Goal: Task Accomplishment & Management: Manage account settings

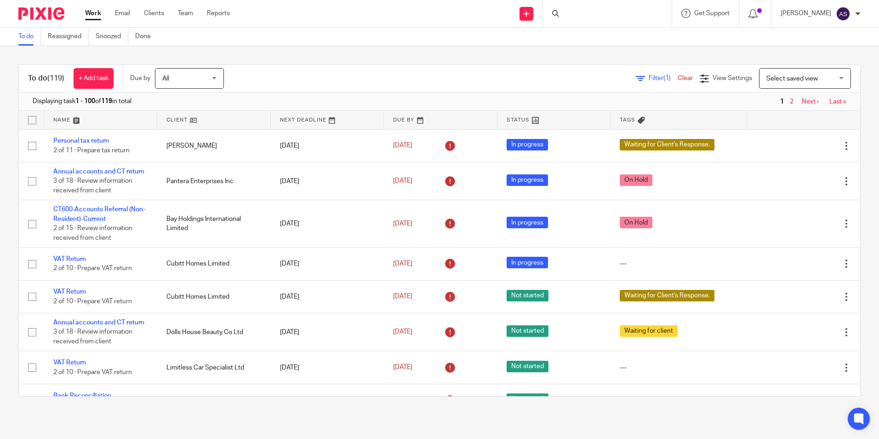
click at [580, 14] on div at bounding box center [607, 13] width 129 height 27
click at [580, 14] on input "Search" at bounding box center [603, 15] width 83 height 8
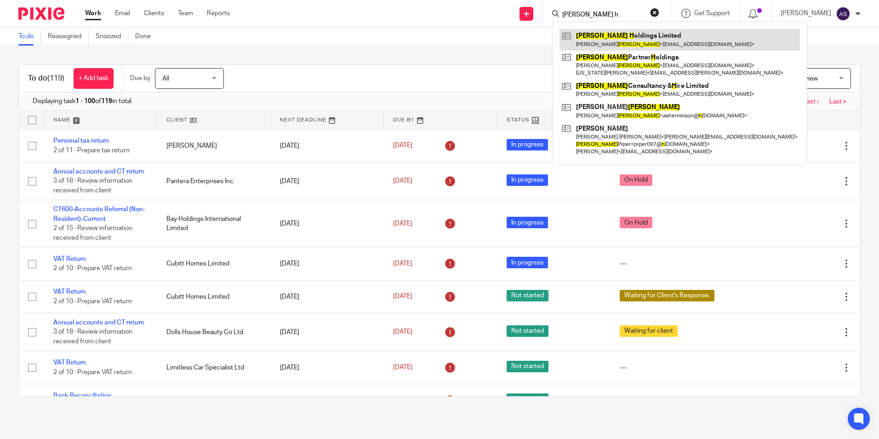
click at [646, 38] on link at bounding box center [680, 39] width 241 height 21
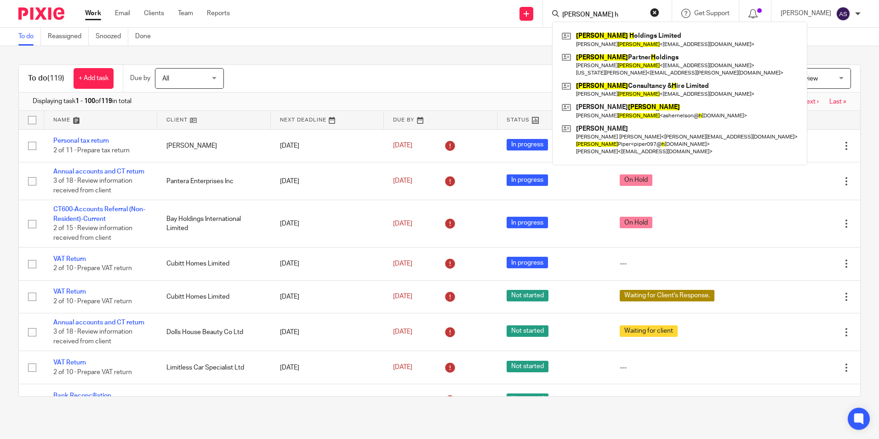
click at [578, 16] on input "newson h" at bounding box center [603, 15] width 83 height 8
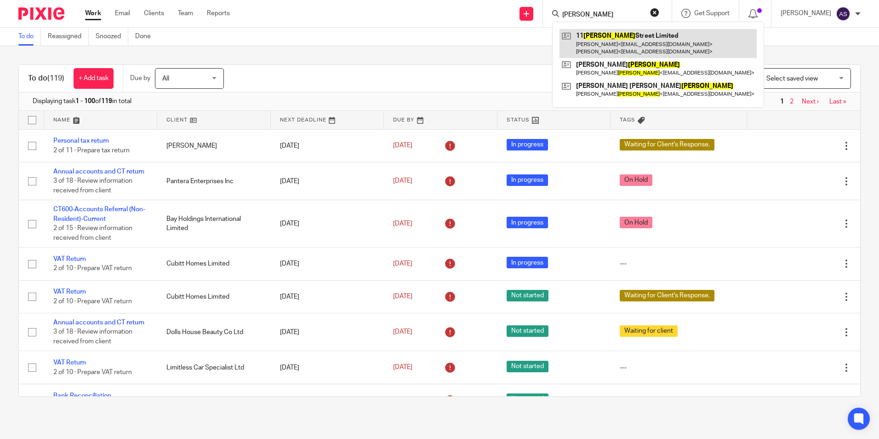
type input "turner"
click at [610, 47] on link at bounding box center [658, 43] width 197 height 29
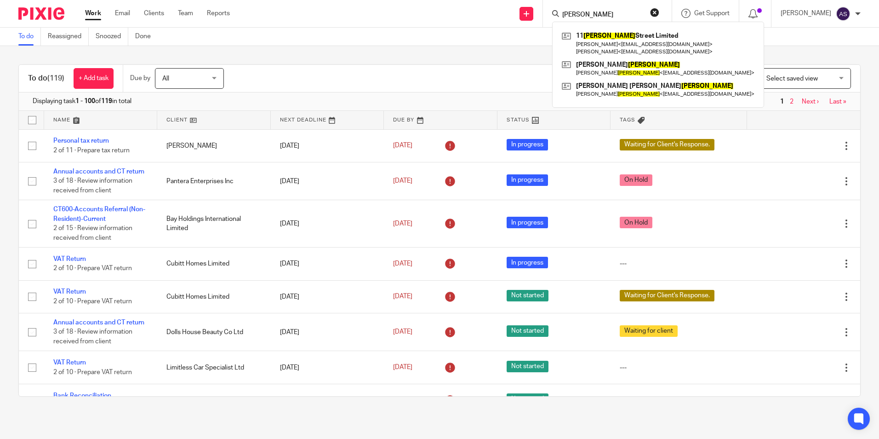
click at [594, 16] on input "turner" at bounding box center [603, 15] width 83 height 8
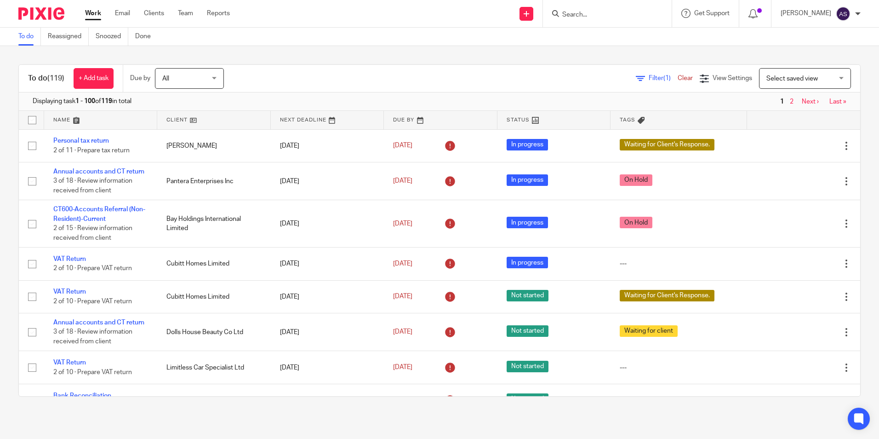
click at [649, 78] on span "Filter (1)" at bounding box center [663, 78] width 29 height 6
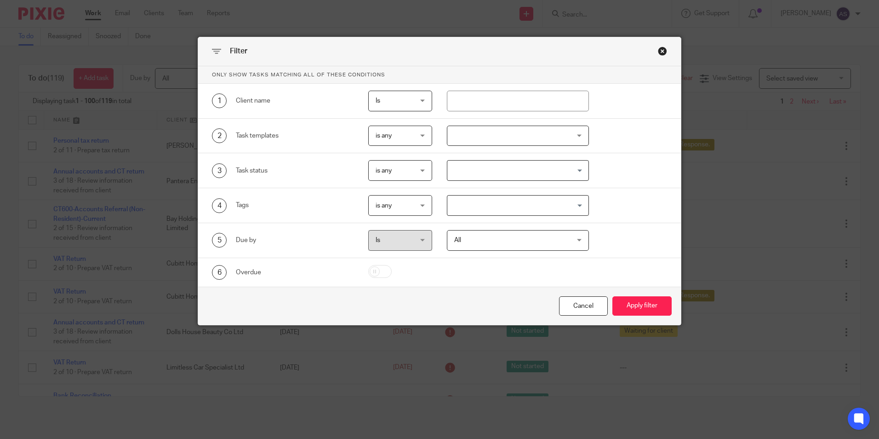
click at [474, 219] on div "4 Tags is any is any is any is all is none is_any Loading..." at bounding box center [439, 205] width 483 height 35
click at [474, 210] on input "Search for option" at bounding box center [515, 205] width 135 height 16
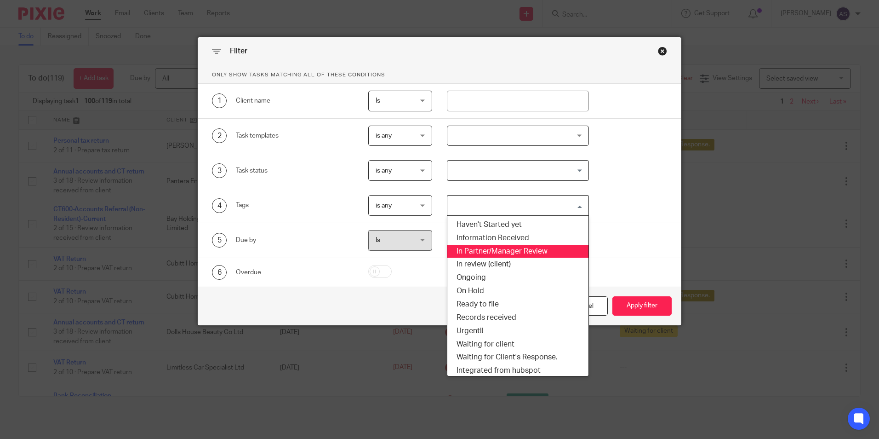
click at [520, 253] on li "In Partner/Manager Review" at bounding box center [518, 251] width 141 height 13
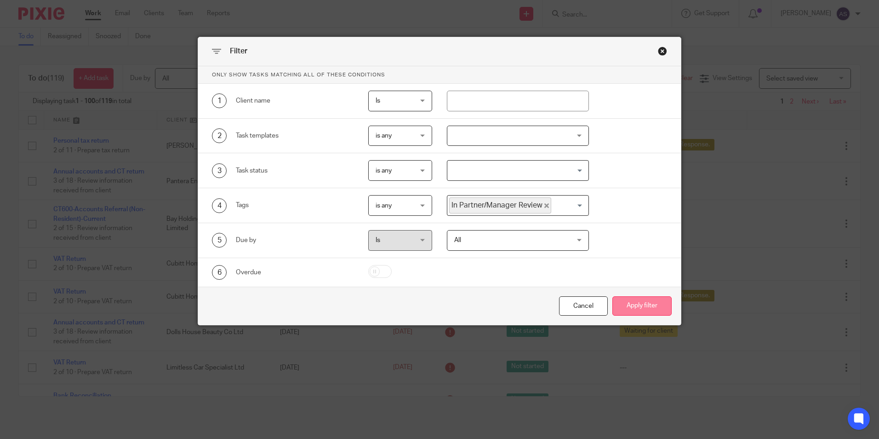
click at [653, 305] on button "Apply filter" at bounding box center [642, 306] width 59 height 20
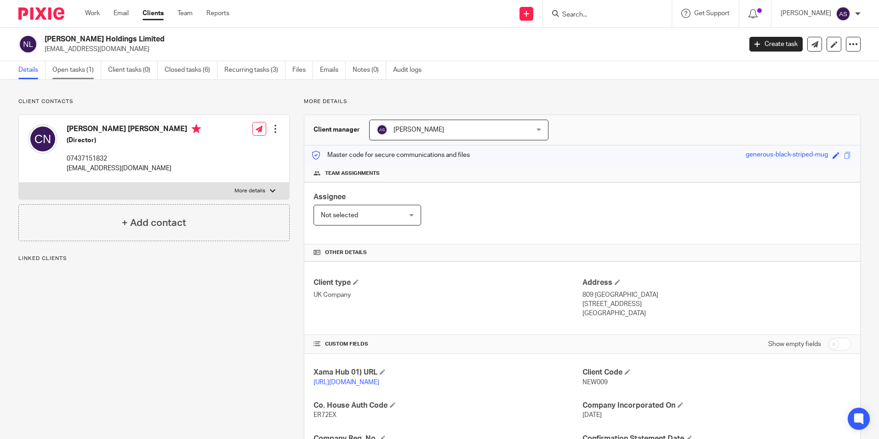
click at [77, 75] on link "Open tasks (1)" at bounding box center [76, 70] width 49 height 18
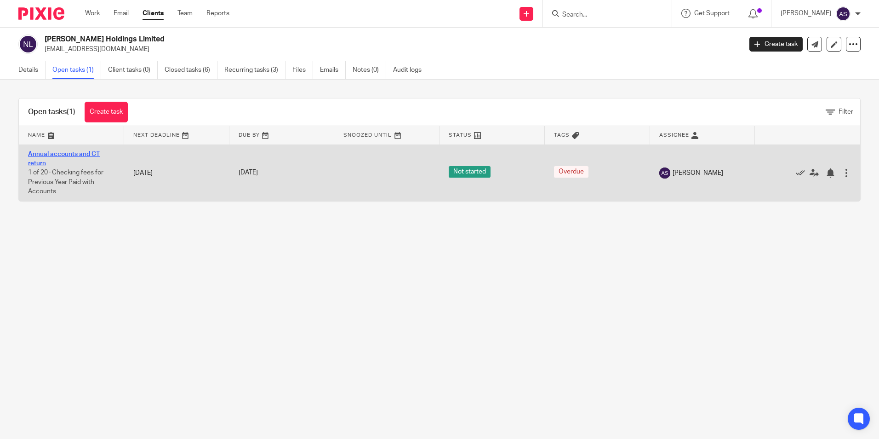
click at [58, 155] on link "Annual accounts and CT return" at bounding box center [64, 159] width 72 height 16
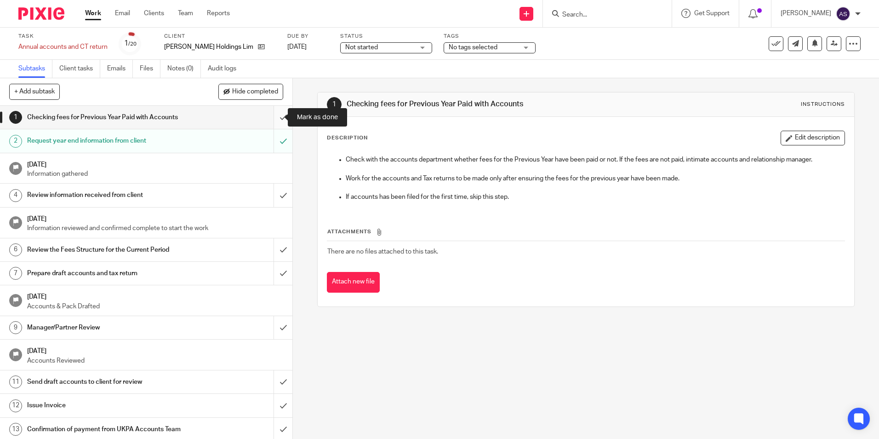
click at [271, 115] on input "submit" at bounding box center [146, 117] width 293 height 23
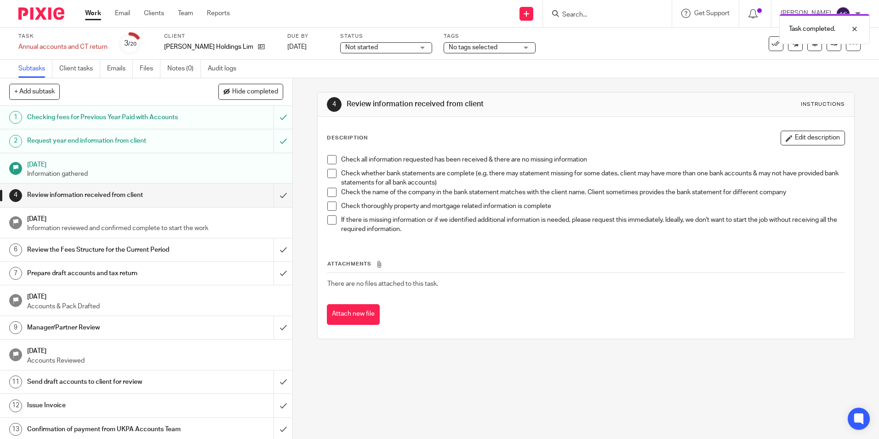
click at [458, 46] on span "No tags selected" at bounding box center [473, 47] width 49 height 6
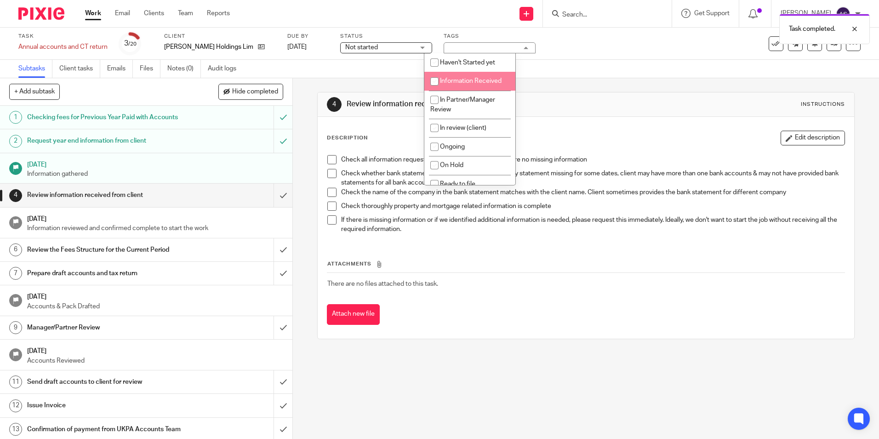
click at [455, 82] on span "Information Received" at bounding box center [471, 81] width 62 height 6
checkbox input "true"
click at [759, 114] on div "4 Review information received from client Instructions" at bounding box center [586, 104] width 536 height 24
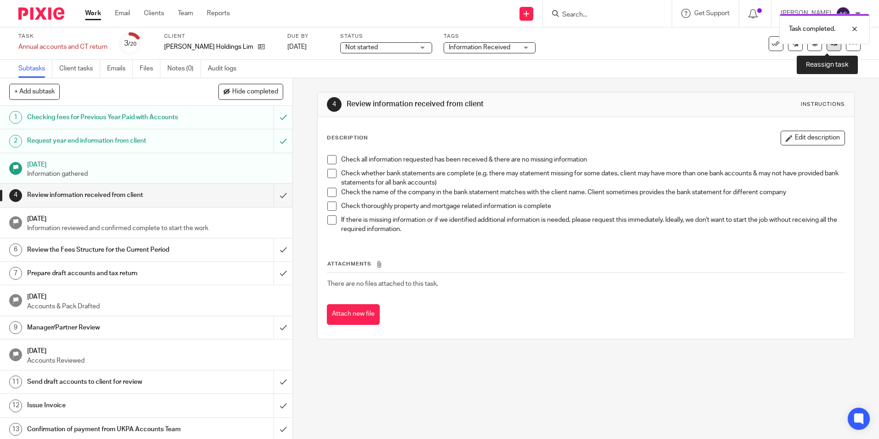
click at [832, 46] on link at bounding box center [834, 43] width 15 height 15
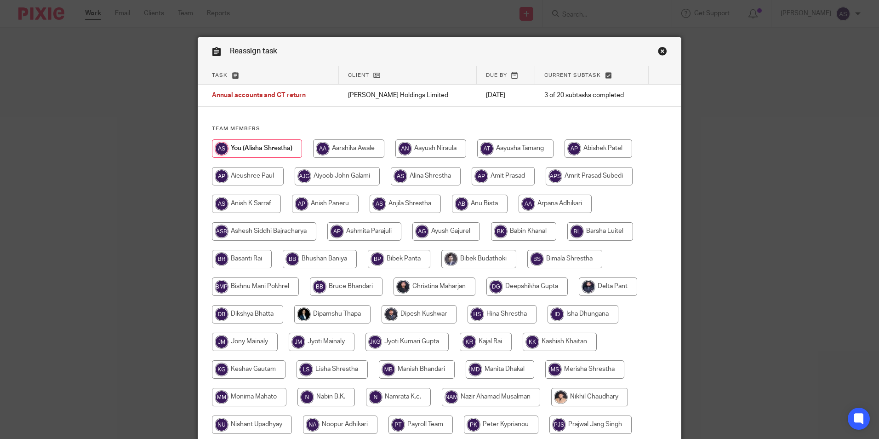
click at [310, 254] on input "radio" at bounding box center [320, 259] width 74 height 18
radio input "true"
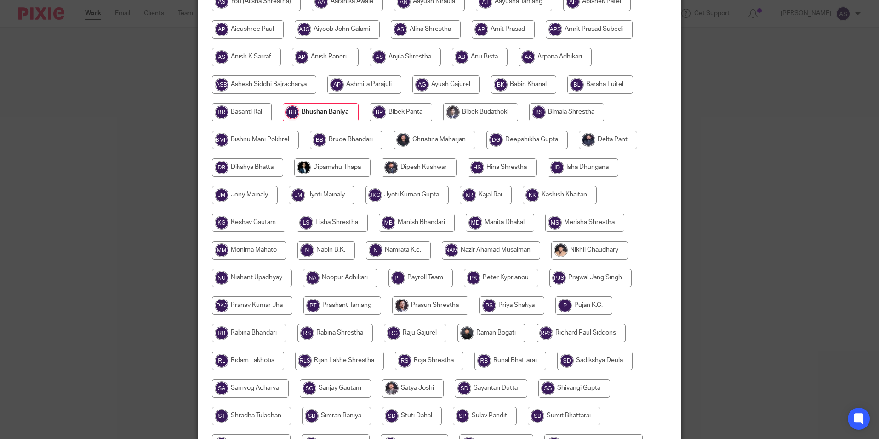
scroll to position [273, 0]
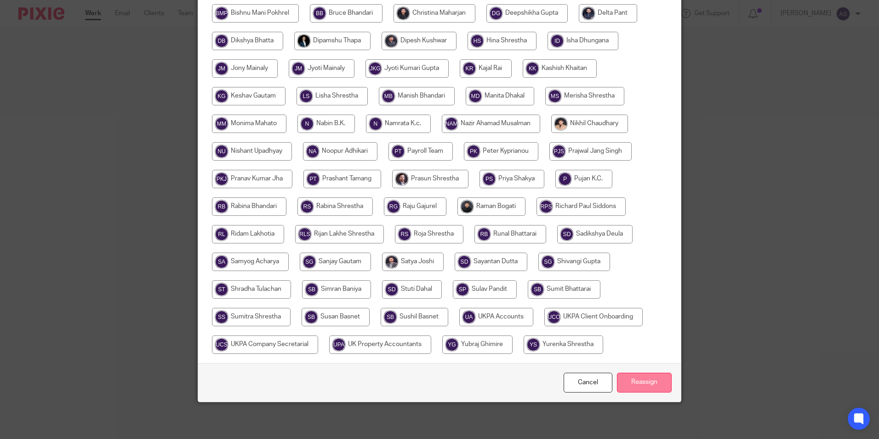
click at [643, 378] on input "Reassign" at bounding box center [644, 383] width 55 height 20
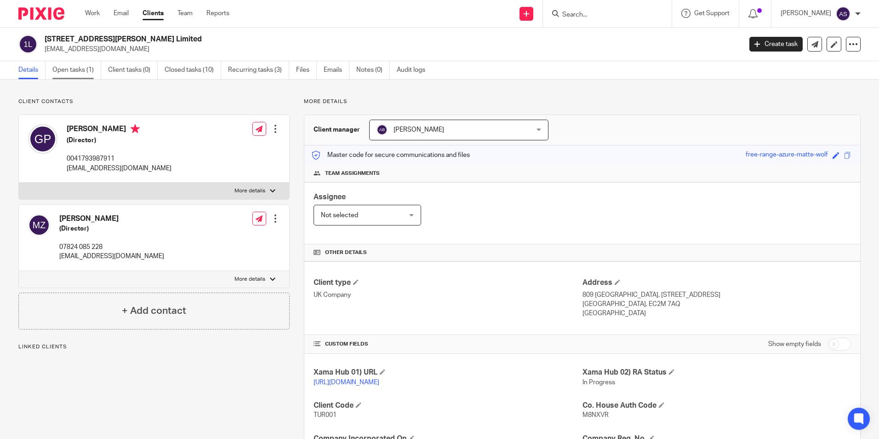
drag, startPoint x: 0, startPoint y: 0, endPoint x: 70, endPoint y: 70, distance: 99.5
click at [70, 70] on link "Open tasks (1)" at bounding box center [76, 70] width 49 height 18
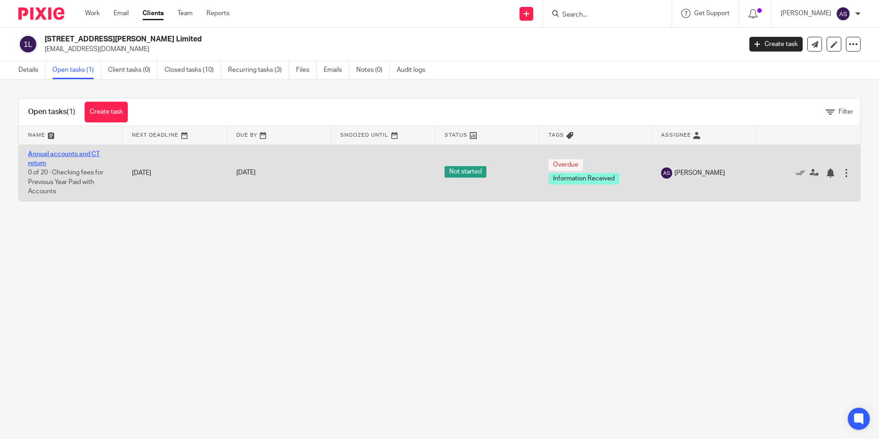
click at [73, 154] on link "Annual accounts and CT return" at bounding box center [64, 159] width 72 height 16
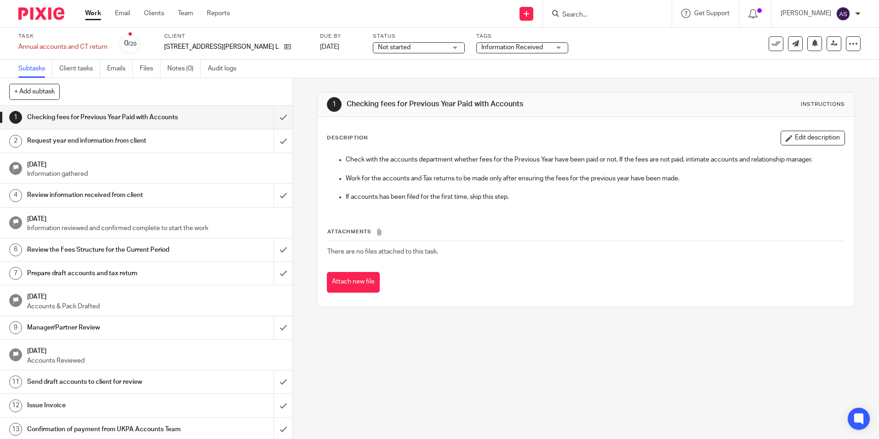
click at [846, 42] on div at bounding box center [853, 43] width 15 height 15
click at [831, 44] on icon at bounding box center [834, 43] width 7 height 7
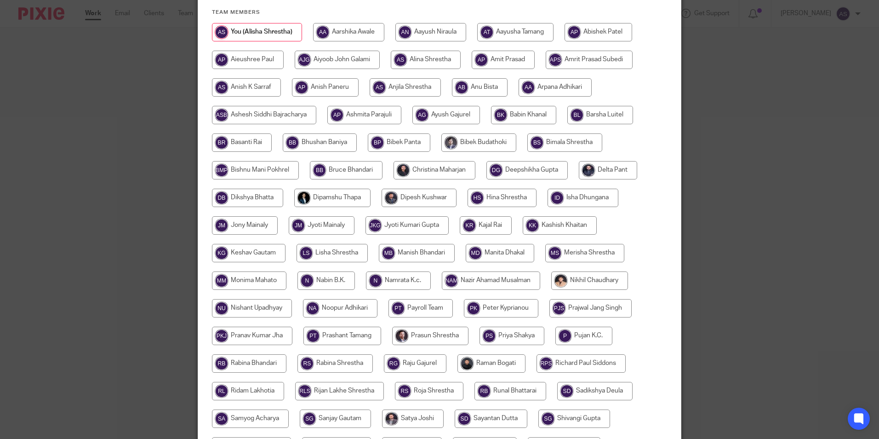
scroll to position [89, 0]
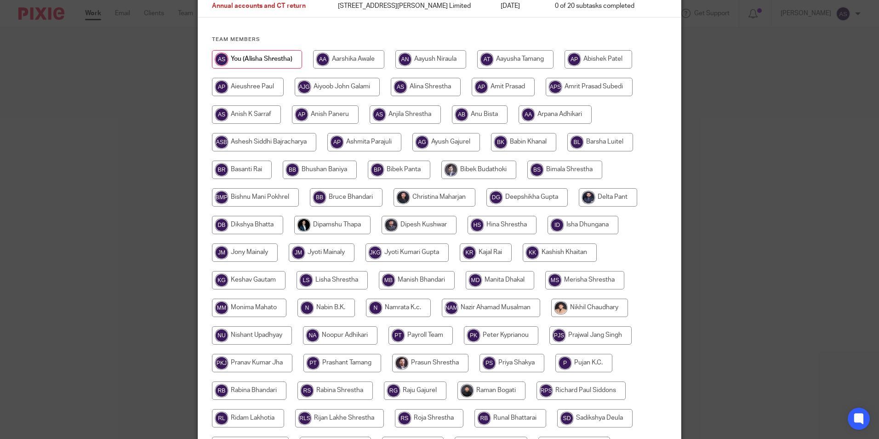
click at [299, 171] on input "radio" at bounding box center [320, 170] width 74 height 18
radio input "true"
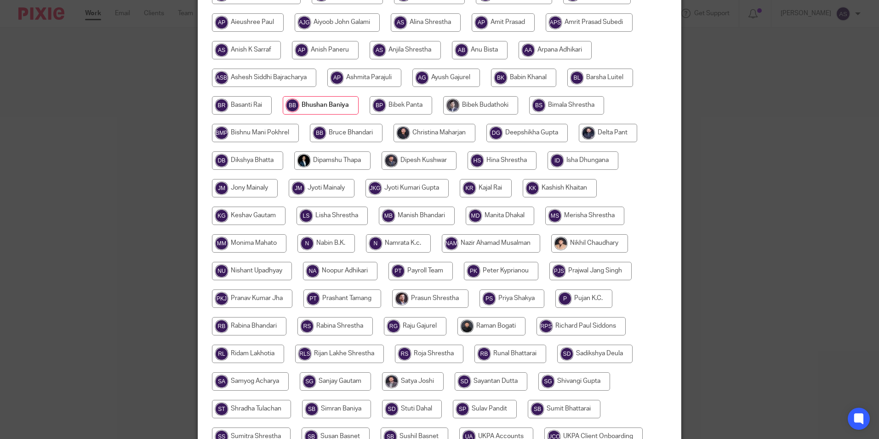
scroll to position [273, 0]
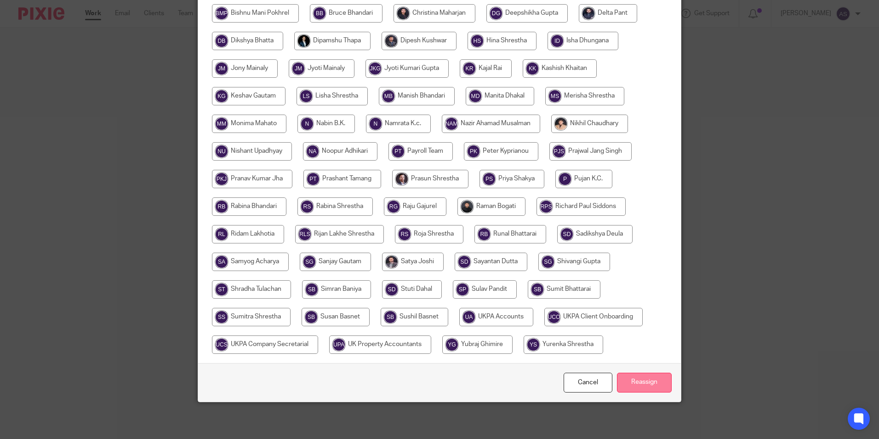
click at [627, 383] on input "Reassign" at bounding box center [644, 383] width 55 height 20
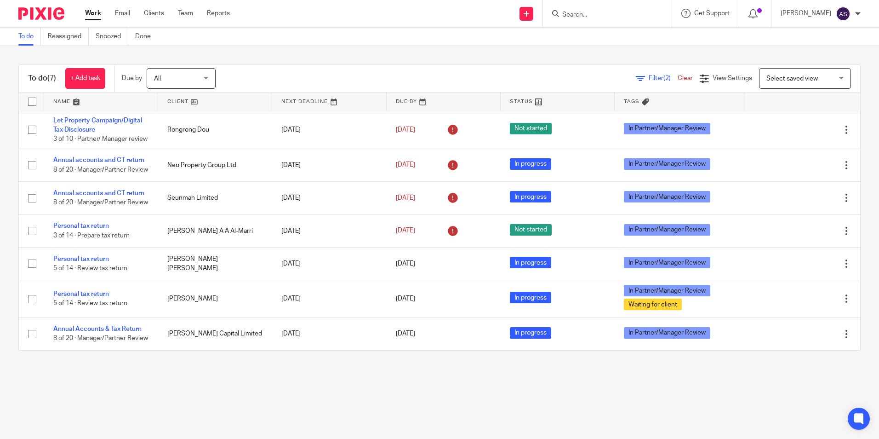
click at [604, 18] on input "Search" at bounding box center [603, 15] width 83 height 8
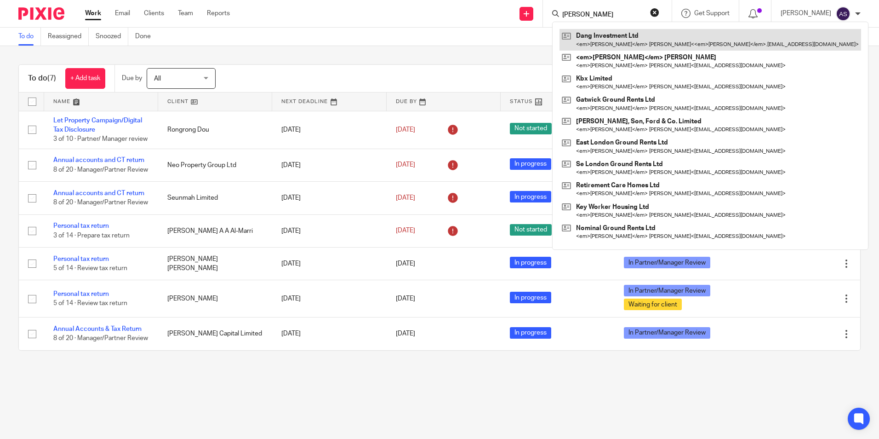
click at [615, 41] on link at bounding box center [711, 39] width 302 height 21
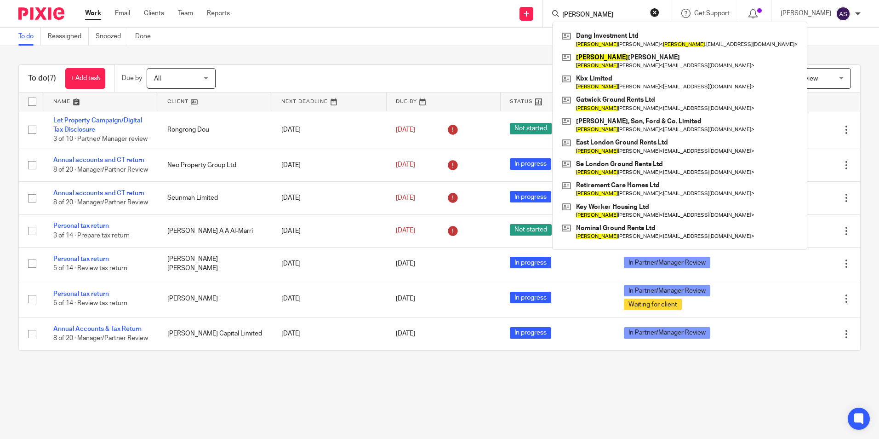
click at [591, 15] on input "balvinder" at bounding box center [603, 15] width 83 height 8
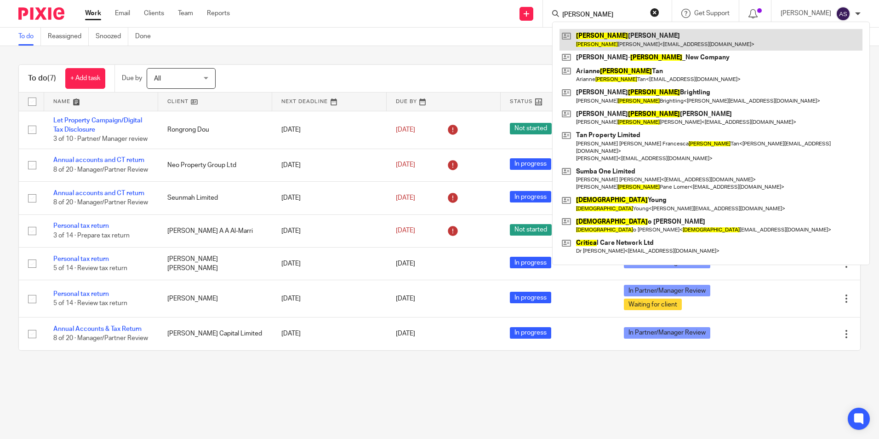
type input "cristina"
click at [634, 42] on link at bounding box center [711, 39] width 303 height 21
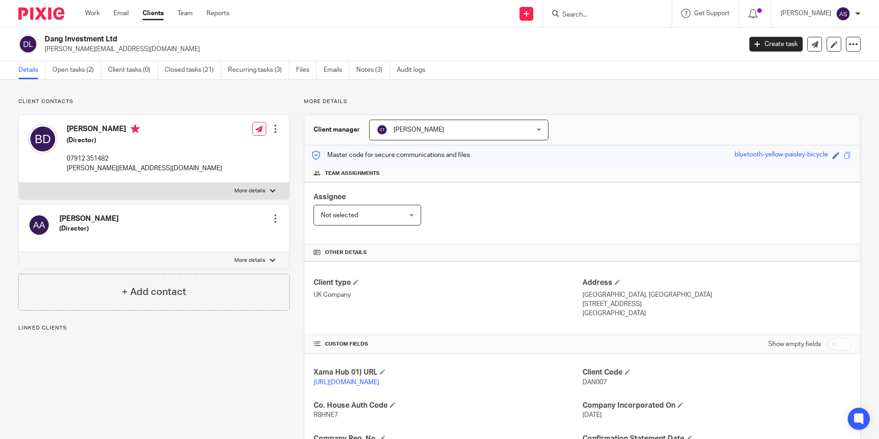
click at [85, 154] on div "[PERSON_NAME] (Director) 07912 351482 [PERSON_NAME][EMAIL_ADDRESS][DOMAIN_NAME]" at bounding box center [144, 148] width 155 height 49
copy div "07912 351482"
click at [619, 15] on input "Search" at bounding box center [603, 15] width 83 height 8
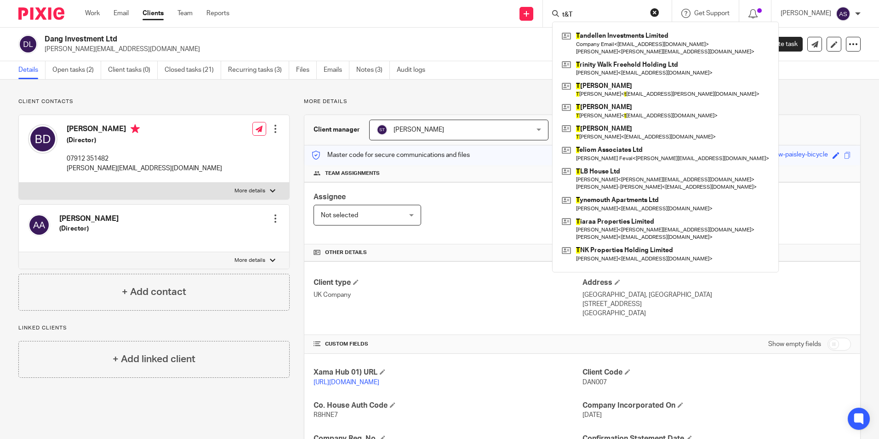
type input "t"
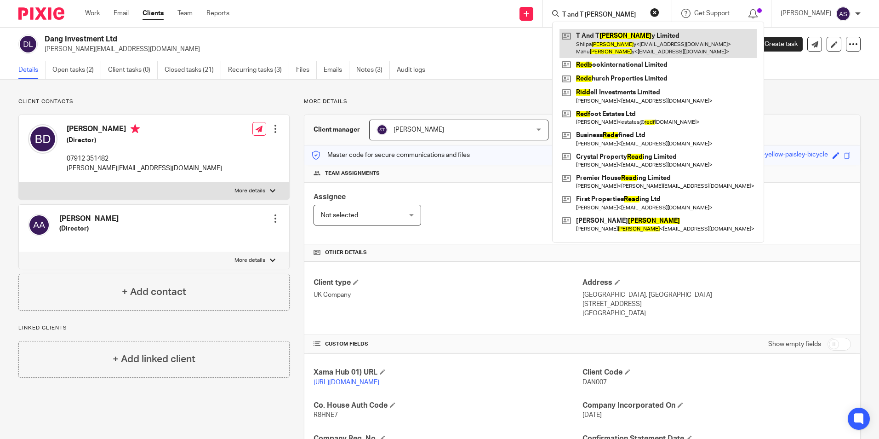
type input "T and T [PERSON_NAME]"
click at [607, 43] on link at bounding box center [658, 43] width 197 height 29
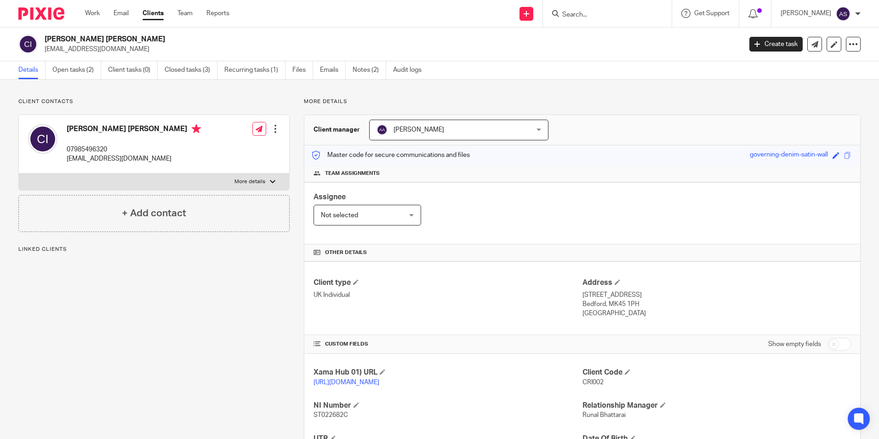
click at [90, 71] on link "Open tasks (2)" at bounding box center [76, 70] width 49 height 18
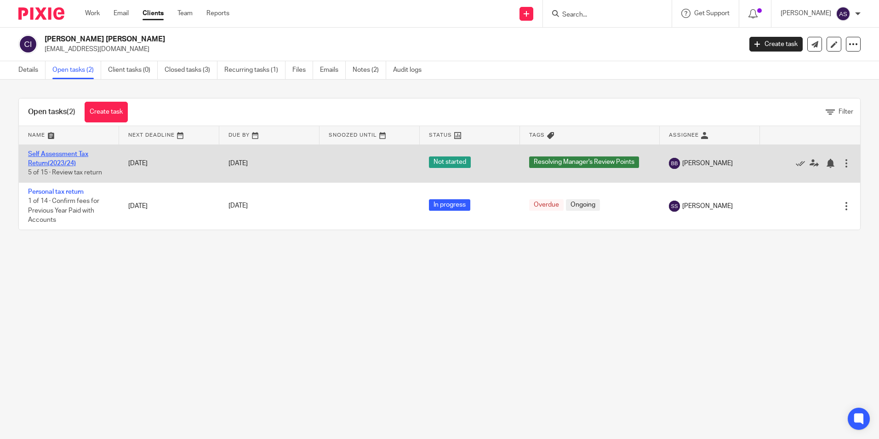
click at [73, 156] on link "Self Assessment Tax Return(2023/24)" at bounding box center [58, 159] width 60 height 16
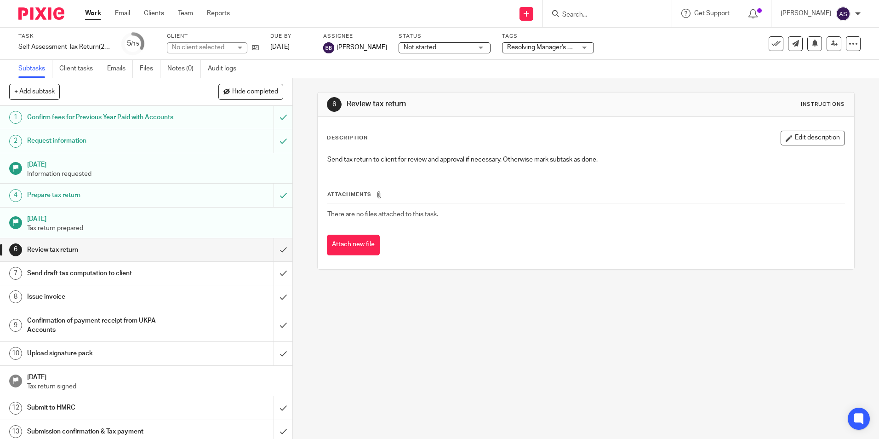
click at [224, 257] on link "6 Review tax return" at bounding box center [137, 249] width 274 height 23
click at [272, 248] on input "submit" at bounding box center [146, 249] width 293 height 23
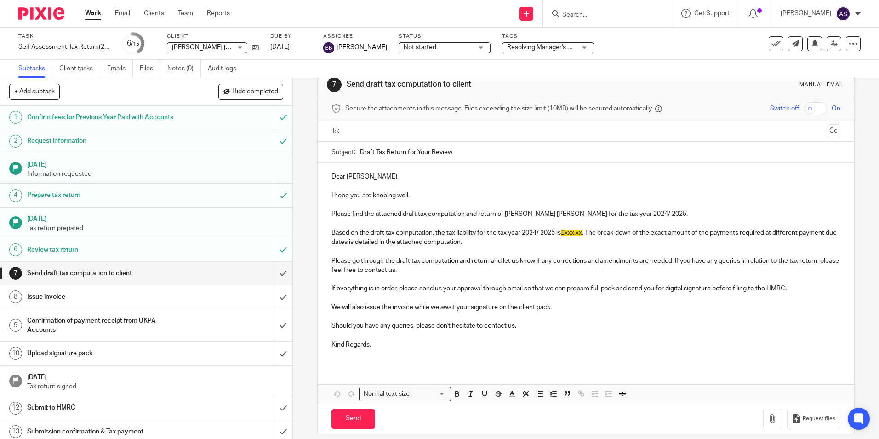
scroll to position [29, 0]
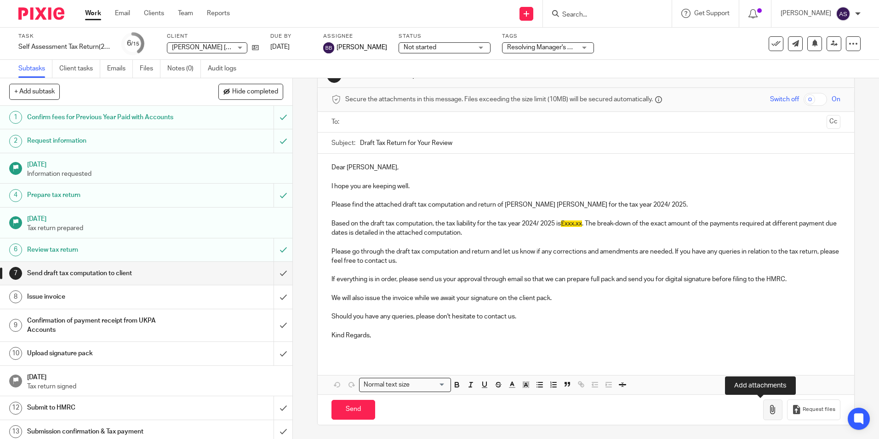
click at [769, 414] on icon "button" at bounding box center [773, 409] width 9 height 9
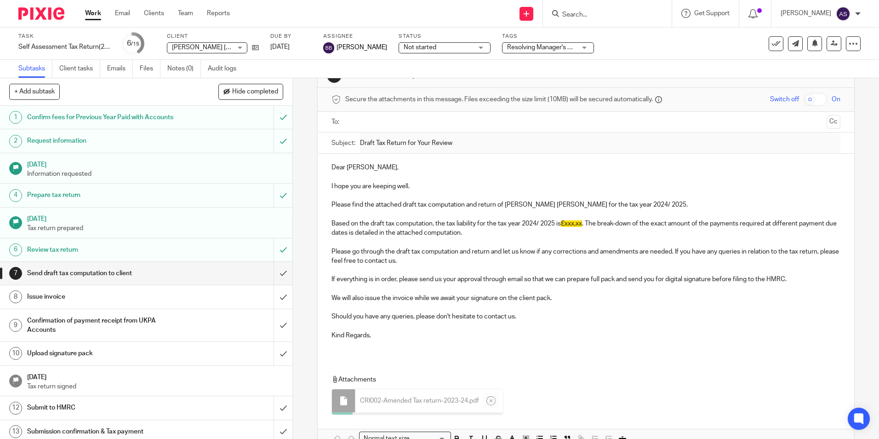
click at [415, 292] on div "Dear Cristina Martin, I hope you are keeping well. Please find the attached dra…" at bounding box center [586, 255] width 536 height 202
click at [390, 231] on p "Based on the draft tax computation, the tax liability for the tax year 2024/ 20…" at bounding box center [586, 228] width 509 height 19
click at [432, 182] on p "I hope you are keeping well." at bounding box center [586, 186] width 509 height 9
click at [399, 201] on p "Please find the attached draft tax computation and return of Cristina Martin Is…" at bounding box center [586, 204] width 509 height 9
click at [499, 258] on p "Please go through the draft tax computation and return and let us know if any c…" at bounding box center [586, 256] width 509 height 19
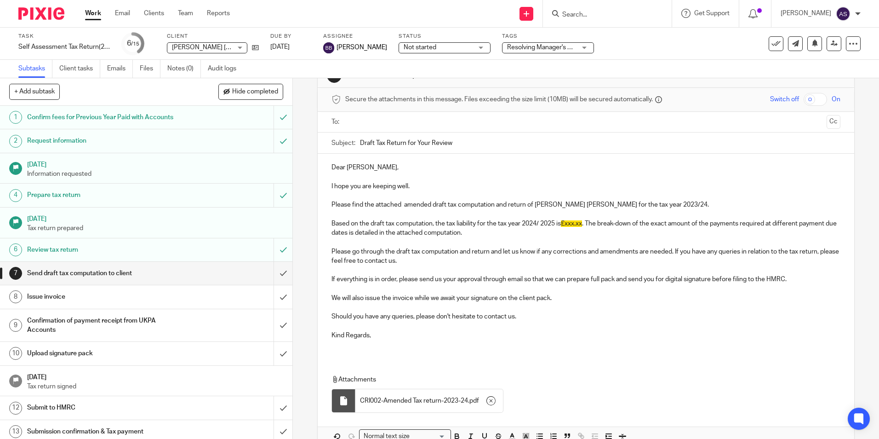
click at [564, 222] on span "£xxx.xx" at bounding box center [571, 223] width 21 height 6
drag, startPoint x: 563, startPoint y: 224, endPoint x: 586, endPoint y: 224, distance: 23.5
click at [586, 224] on p "Based on the draft tax computation, the tax liability for the tax year 2024/ 20…" at bounding box center [586, 228] width 509 height 19
click at [582, 237] on p at bounding box center [586, 241] width 509 height 9
drag, startPoint x: 337, startPoint y: 252, endPoint x: 427, endPoint y: 253, distance: 90.2
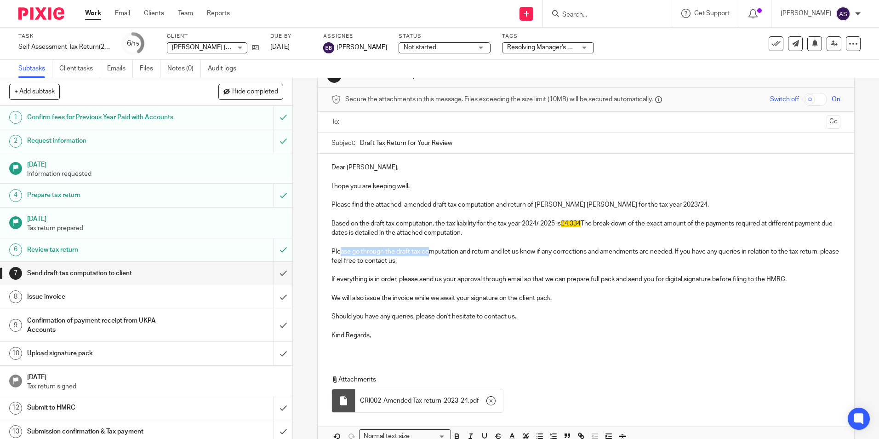
click at [427, 253] on p "Please go through the draft tax computation and return and let us know if any c…" at bounding box center [586, 256] width 509 height 19
drag, startPoint x: 428, startPoint y: 269, endPoint x: 558, endPoint y: 268, distance: 129.7
click at [429, 269] on p at bounding box center [586, 269] width 509 height 9
drag, startPoint x: 595, startPoint y: 247, endPoint x: 673, endPoint y: 257, distance: 79.3
click at [673, 257] on p "Please go through the draft tax computation and return and let us know if any c…" at bounding box center [586, 256] width 509 height 19
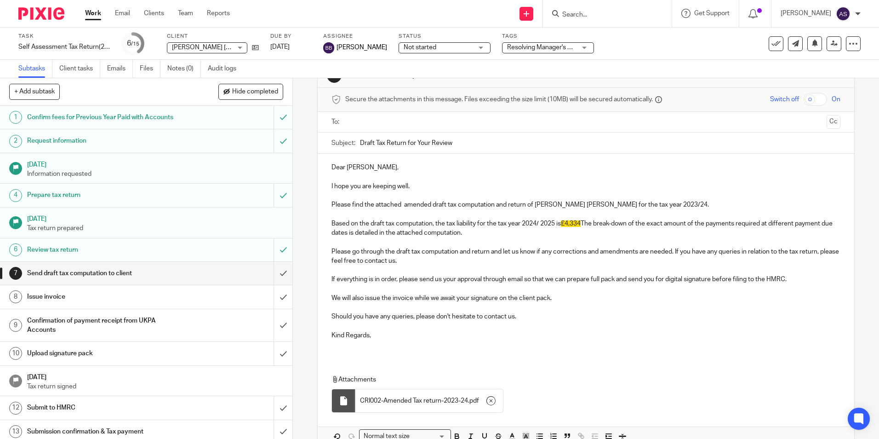
click at [517, 314] on p "Should you have any queries, please don't hesitate to contact us." at bounding box center [586, 316] width 509 height 9
drag, startPoint x: 353, startPoint y: 281, endPoint x: 371, endPoint y: 285, distance: 18.5
click at [358, 281] on p "If everything is in order, please send us your approval through email so that w…" at bounding box center [586, 279] width 509 height 9
drag, startPoint x: 378, startPoint y: 336, endPoint x: 319, endPoint y: 329, distance: 59.3
click at [319, 329] on div "Dear Cristina Martin, I hope you are keeping well. Please find the attached ame…" at bounding box center [586, 255] width 536 height 202
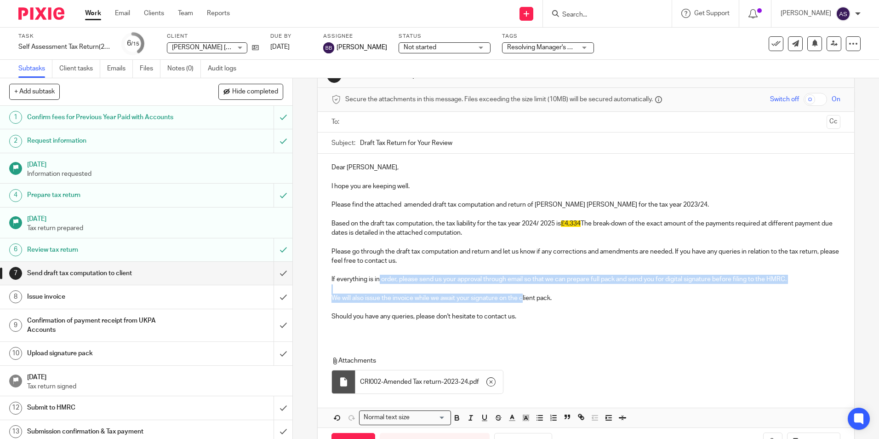
drag, startPoint x: 376, startPoint y: 282, endPoint x: 525, endPoint y: 304, distance: 150.3
click at [524, 304] on div "Dear Cristina Martin, I hope you are keeping well. Please find the attached ame…" at bounding box center [586, 246] width 536 height 184
click at [535, 311] on p at bounding box center [586, 307] width 509 height 9
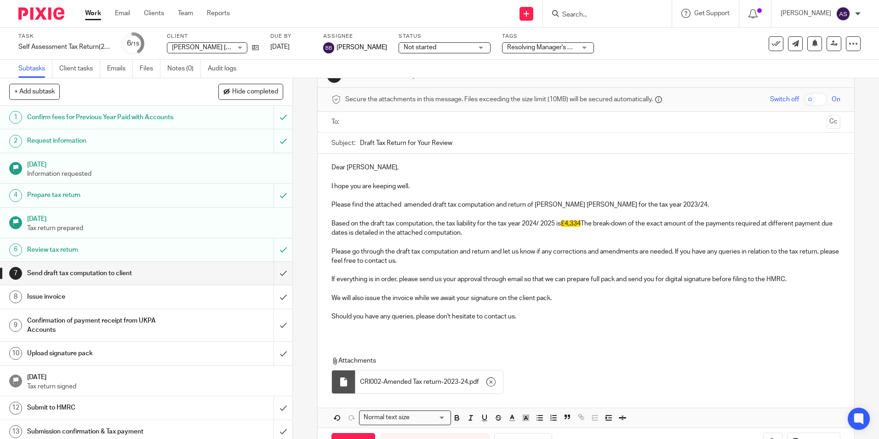
scroll to position [0, 0]
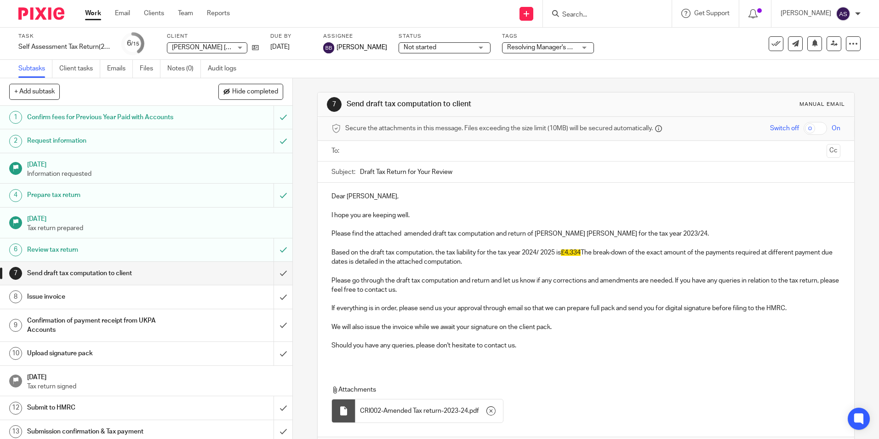
click at [529, 252] on p "Based on the draft tax computation, the tax liability for the tax year 2024/ 20…" at bounding box center [586, 257] width 509 height 19
click at [444, 253] on p "Based on the draft tax computation, the tax liability for the tax year 2023/24 …" at bounding box center [586, 257] width 509 height 19
click at [461, 320] on p at bounding box center [586, 317] width 509 height 9
click at [543, 311] on p "If everything is in order, please send us your approval through email so that w…" at bounding box center [586, 308] width 509 height 9
click at [521, 262] on p "Based on the draft tax computation, the revised tax liability for the tax year …" at bounding box center [586, 257] width 509 height 19
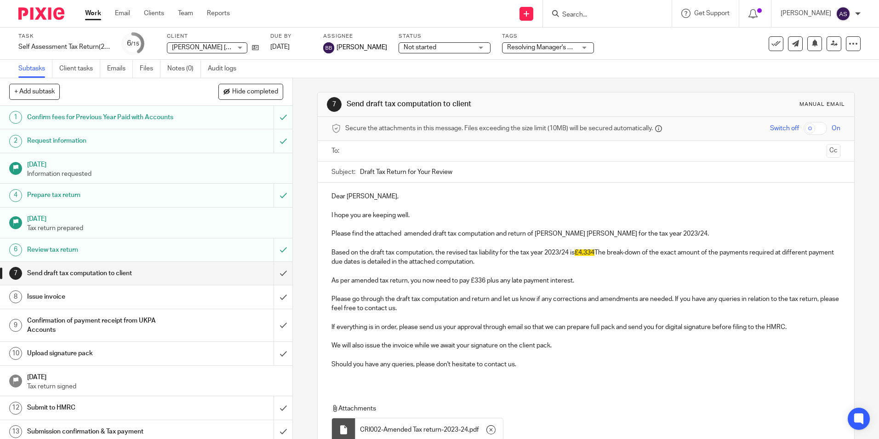
click at [376, 152] on input "text" at bounding box center [586, 151] width 474 height 11
click at [371, 173] on input "Draft Tax Return for Your Review" at bounding box center [600, 174] width 480 height 21
type input "Draft Amended Tax Return for Your Review"
drag, startPoint x: 408, startPoint y: 353, endPoint x: 391, endPoint y: 393, distance: 42.7
click at [408, 354] on p at bounding box center [586, 356] width 509 height 9
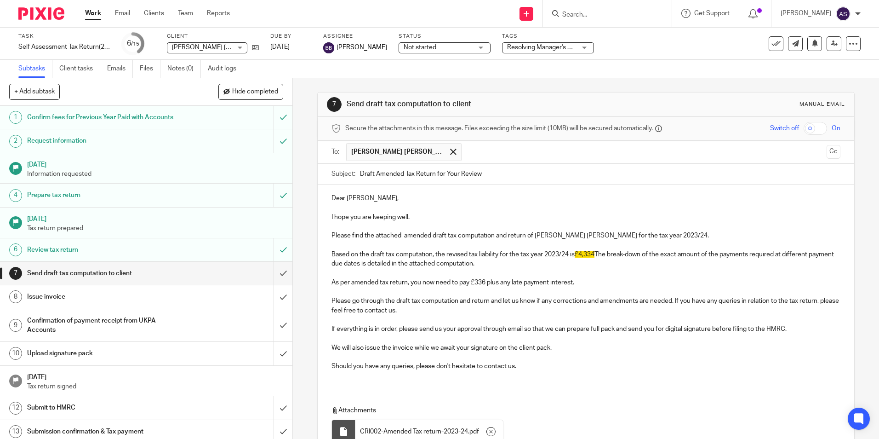
click at [356, 382] on div "Dear Cristina Martin, I hope you are keeping well. Please find the attached ame…" at bounding box center [586, 285] width 536 height 202
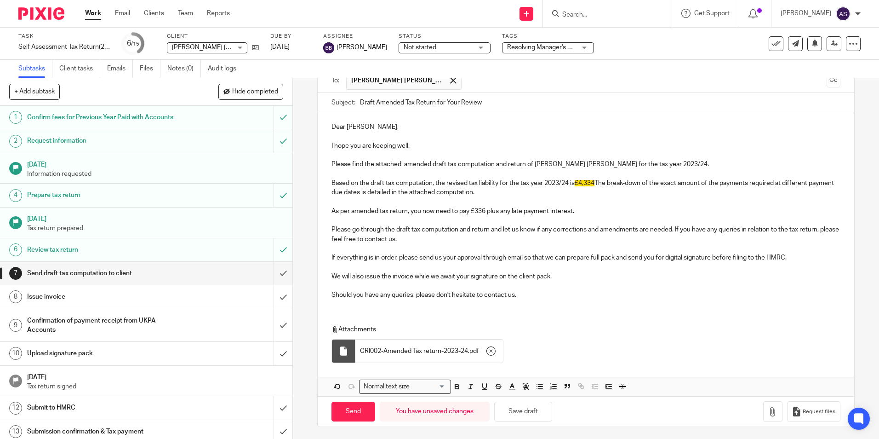
scroll to position [73, 0]
click at [344, 408] on input "Send" at bounding box center [354, 410] width 44 height 20
type input "Sent"
click at [181, 74] on link "Notes (0)" at bounding box center [184, 69] width 34 height 18
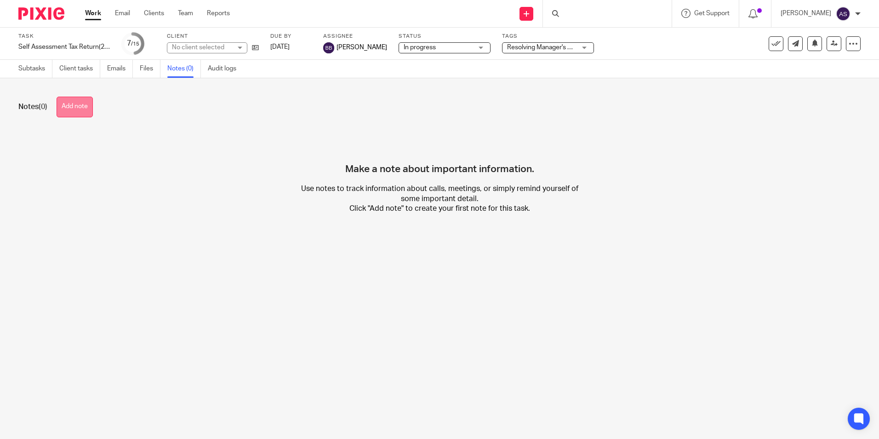
click at [68, 105] on button "Add note" at bounding box center [75, 107] width 36 height 21
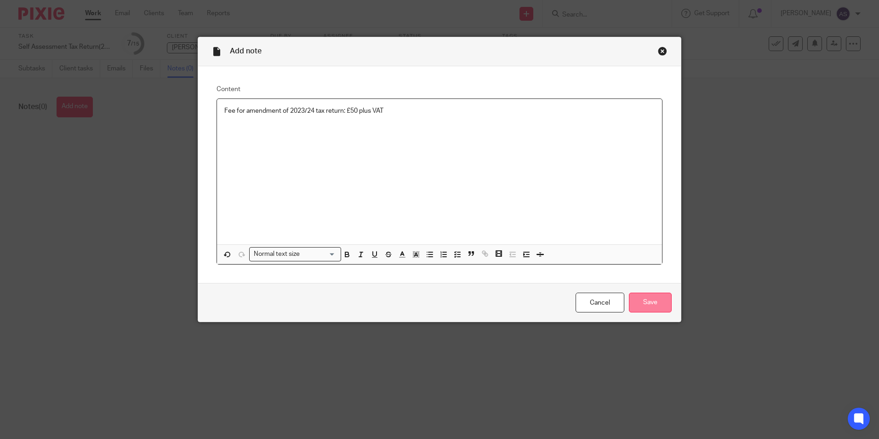
click at [650, 307] on input "Save" at bounding box center [650, 303] width 43 height 20
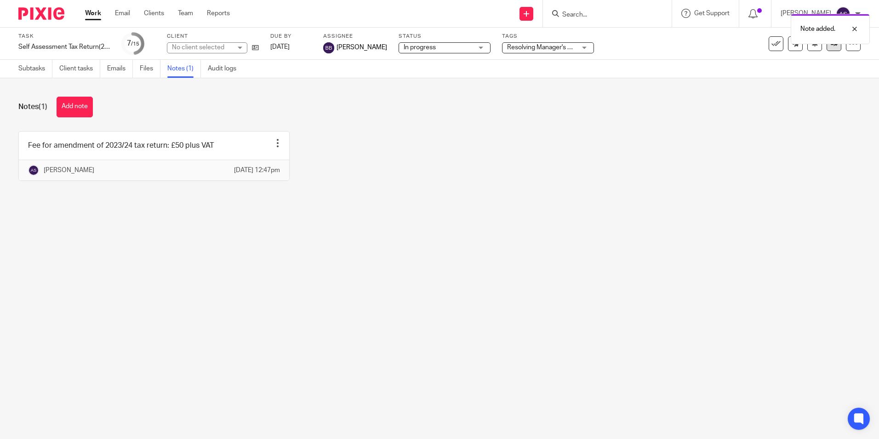
click at [829, 45] on body "Work Email Clients Team Reports Work Email Clients Team Reports Settings Send n…" at bounding box center [439, 219] width 879 height 439
click at [831, 45] on icon at bounding box center [834, 43] width 7 height 7
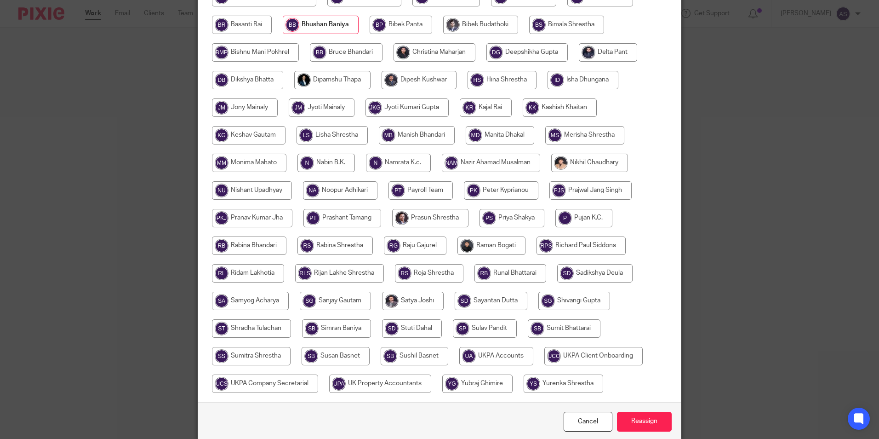
scroll to position [273, 0]
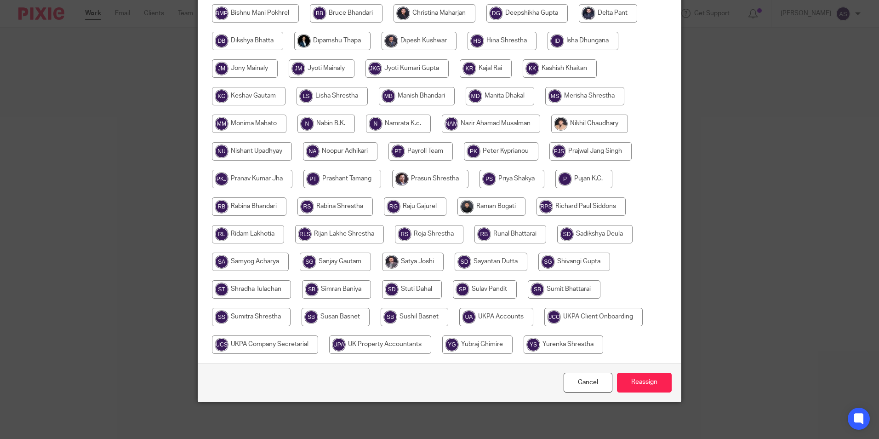
click at [498, 313] on input "radio" at bounding box center [497, 317] width 74 height 18
radio input "true"
click at [650, 382] on input "Reassign" at bounding box center [644, 383] width 55 height 20
